Goal: Task Accomplishment & Management: Manage account settings

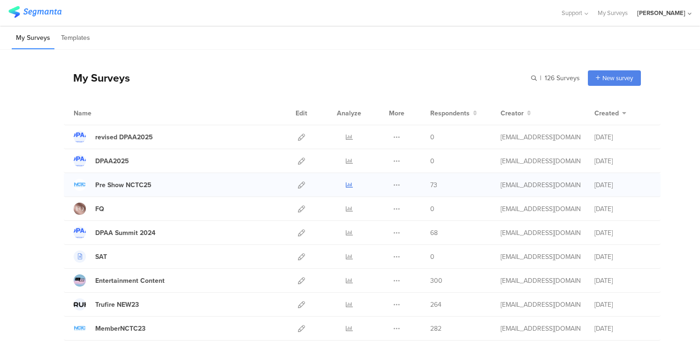
click at [347, 184] on icon at bounding box center [349, 185] width 7 height 7
click at [301, 184] on icon at bounding box center [301, 185] width 7 height 7
click at [349, 185] on icon at bounding box center [349, 185] width 7 height 7
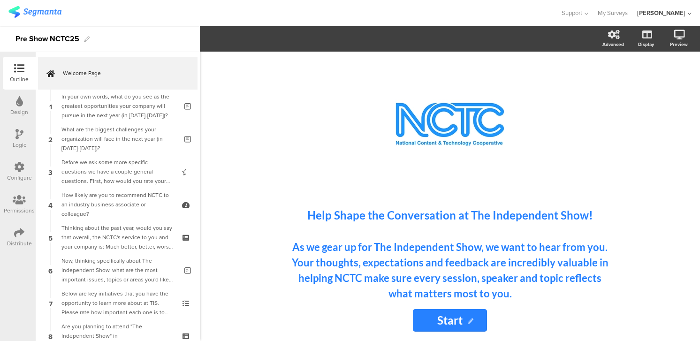
click at [22, 200] on icon at bounding box center [19, 200] width 13 height 10
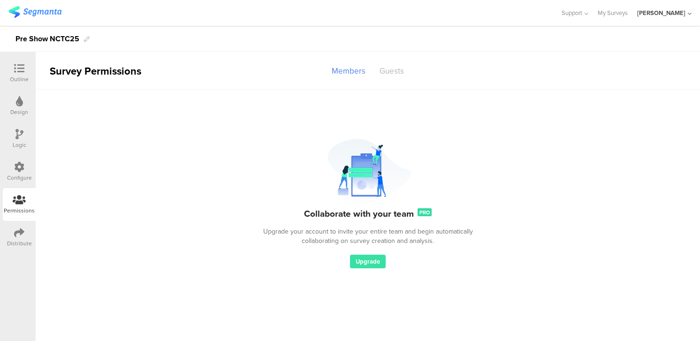
click at [392, 73] on div "Guests" at bounding box center [392, 71] width 38 height 16
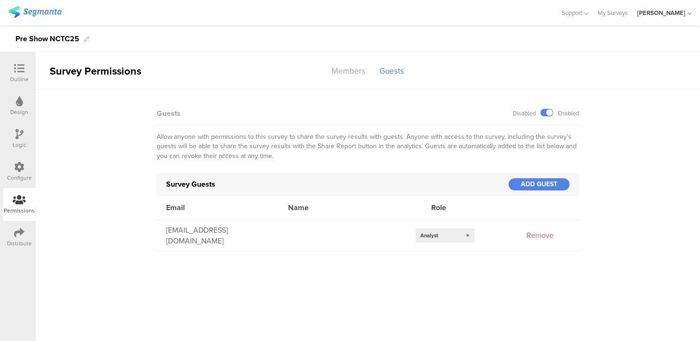
click at [337, 244] on div "cdrummond@nctconline.org Select role... Analyst Remove" at bounding box center [368, 235] width 422 height 31
drag, startPoint x: 258, startPoint y: 237, endPoint x: 141, endPoint y: 233, distance: 116.9
click at [141, 233] on sg-manage-survey-ui "Survey Permissions Members Guests Collaborate with your team PRO Upgrade your a…" at bounding box center [368, 151] width 665 height 199
click at [535, 236] on div "Remove" at bounding box center [540, 235] width 47 height 11
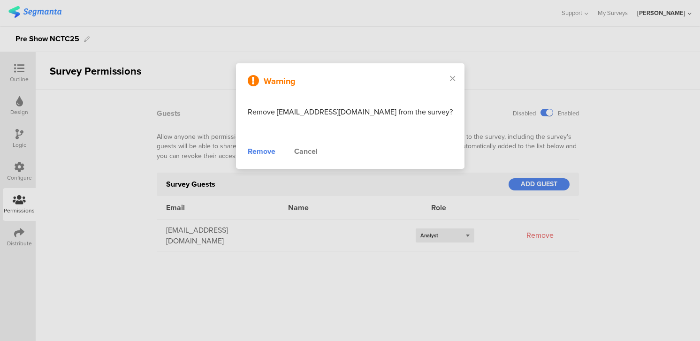
click at [273, 151] on div "Remove" at bounding box center [262, 151] width 28 height 11
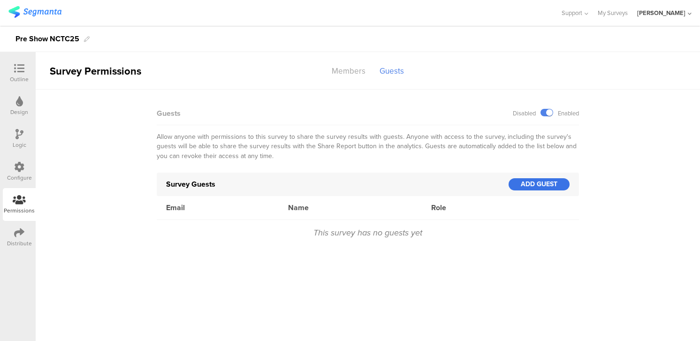
click at [539, 182] on div "ADD GUEST" at bounding box center [539, 184] width 61 height 12
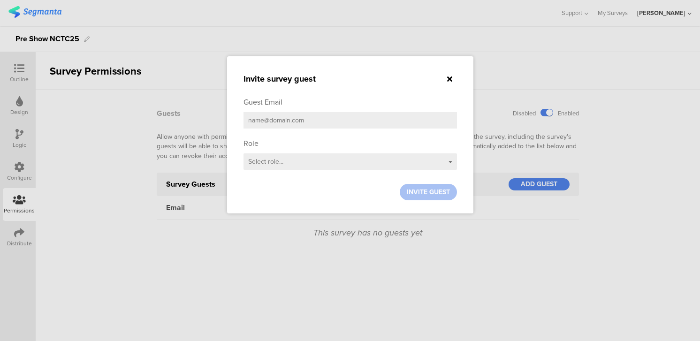
click at [278, 122] on input "email" at bounding box center [351, 120] width 214 height 16
paste input "cdrummond@nctconline.org"
type input "cdrummond@nctconline.org"
click at [329, 164] on div "Select role..." at bounding box center [351, 161] width 214 height 16
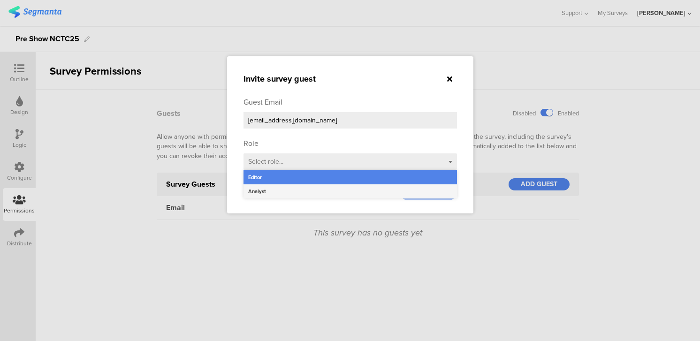
click at [297, 193] on div "Analyst" at bounding box center [351, 191] width 214 height 14
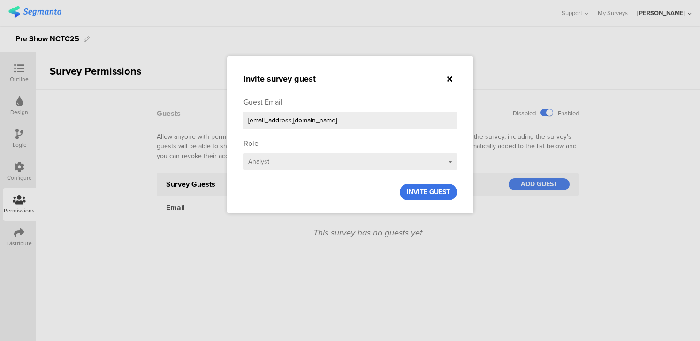
click at [422, 195] on span "INVITE GUEST" at bounding box center [428, 192] width 43 height 10
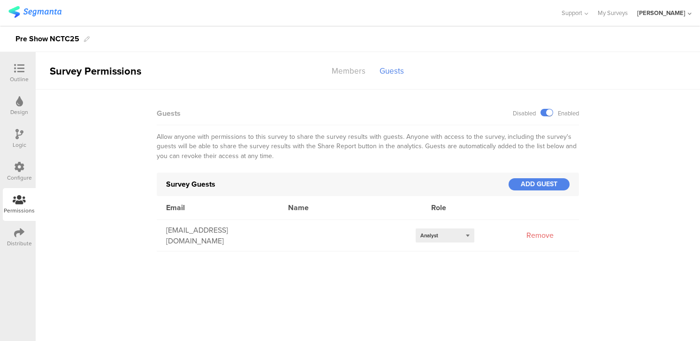
click at [51, 9] on img at bounding box center [34, 12] width 53 height 12
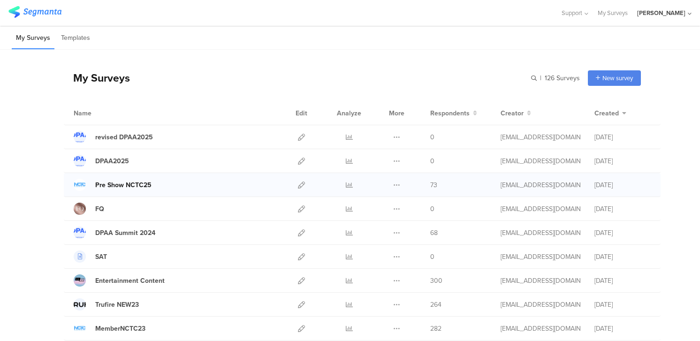
click at [113, 187] on div "Pre Show NCTC25" at bounding box center [123, 185] width 56 height 10
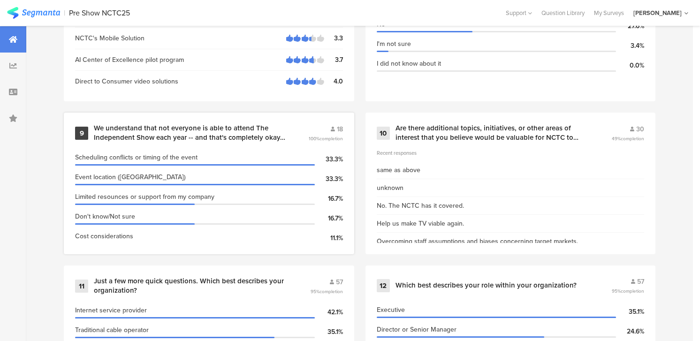
scroll to position [953, 0]
click at [448, 130] on div "Are there additional topics, initiatives, or other areas of interest that you b…" at bounding box center [493, 132] width 194 height 18
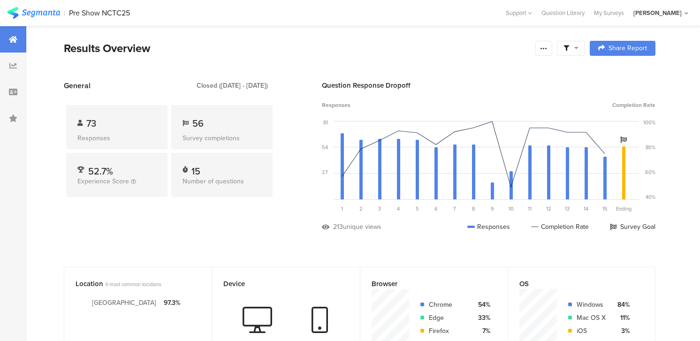
scroll to position [953, 0]
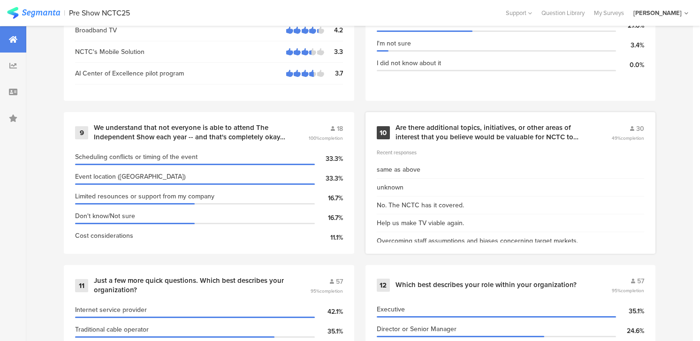
click at [444, 132] on div "Are there additional topics, initiatives, or other areas of interest that you b…" at bounding box center [493, 132] width 194 height 18
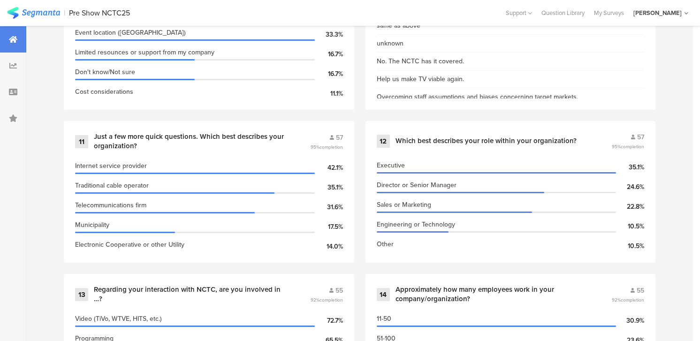
scroll to position [1344, 0]
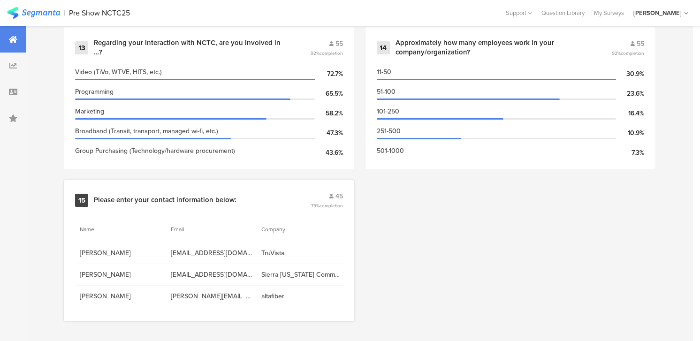
click at [143, 199] on div "Please enter your contact information below:" at bounding box center [165, 200] width 143 height 9
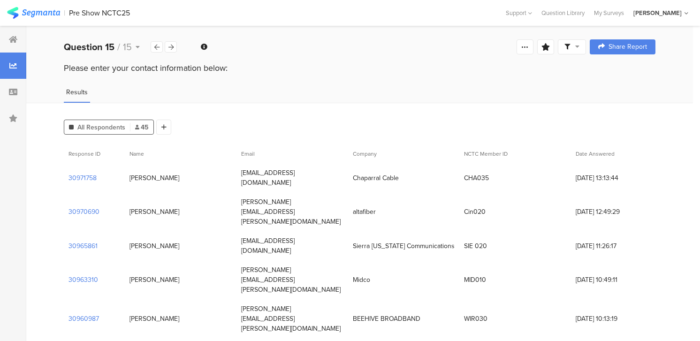
scroll to position [1344, 0]
